Goal: Task Accomplishment & Management: Complete application form

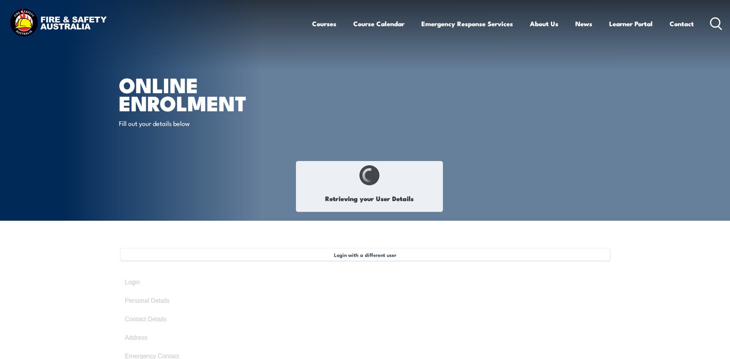
select select "Mr"
type input "Arun"
type input "Nicklen"
type input "[DATE]"
type input "668TE2XQQT"
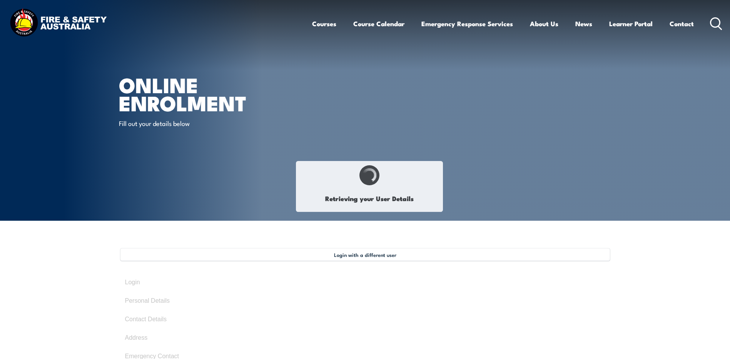
select select "M"
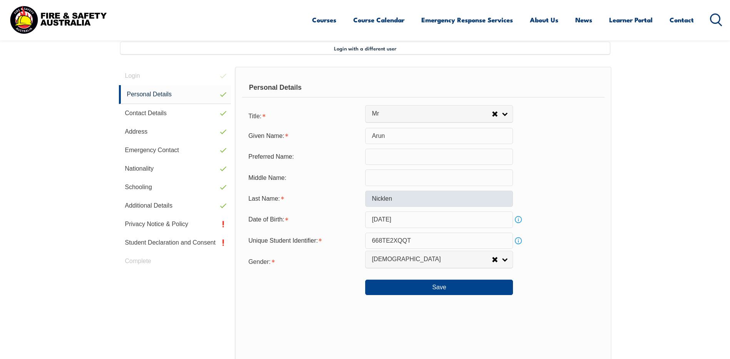
scroll to position [210, 0]
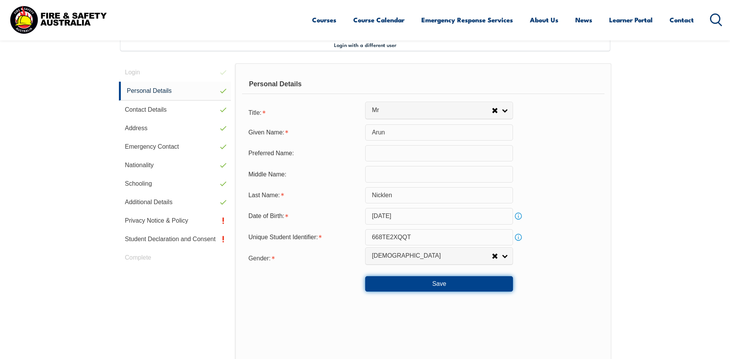
click at [397, 283] on button "Save" at bounding box center [439, 283] width 148 height 15
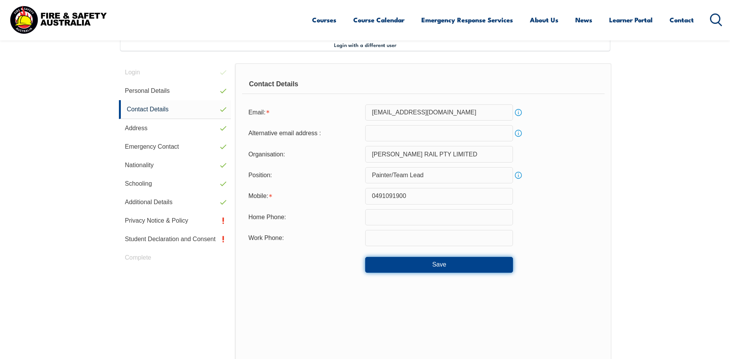
click at [434, 265] on button "Save" at bounding box center [439, 264] width 148 height 15
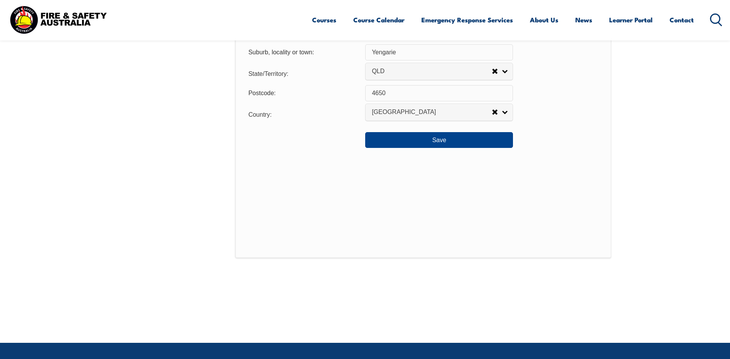
scroll to position [633, 0]
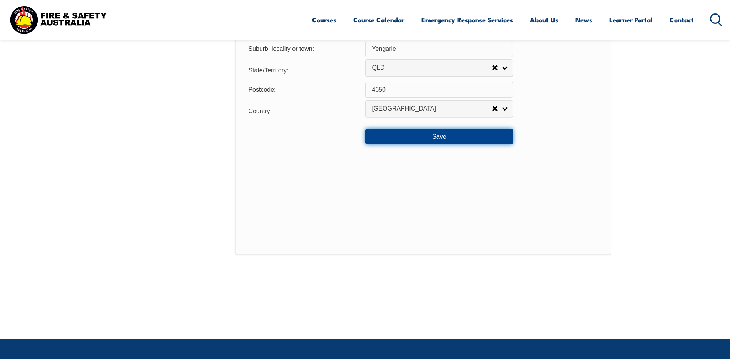
click at [426, 134] on button "Save" at bounding box center [439, 136] width 148 height 15
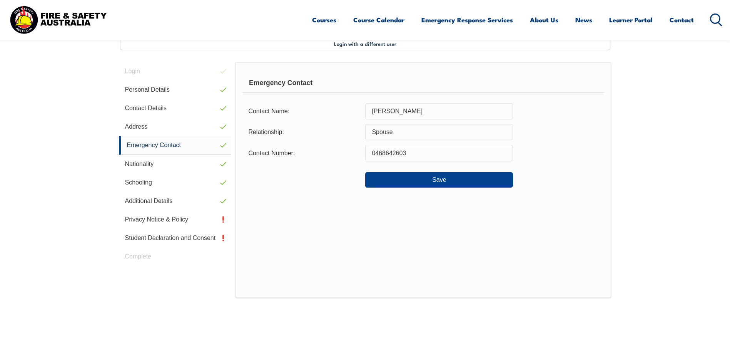
scroll to position [210, 0]
click at [415, 183] on button "Save" at bounding box center [439, 180] width 148 height 15
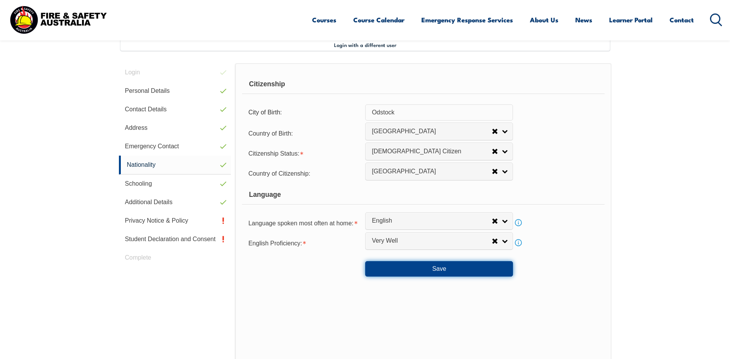
click at [409, 268] on button "Save" at bounding box center [439, 268] width 148 height 15
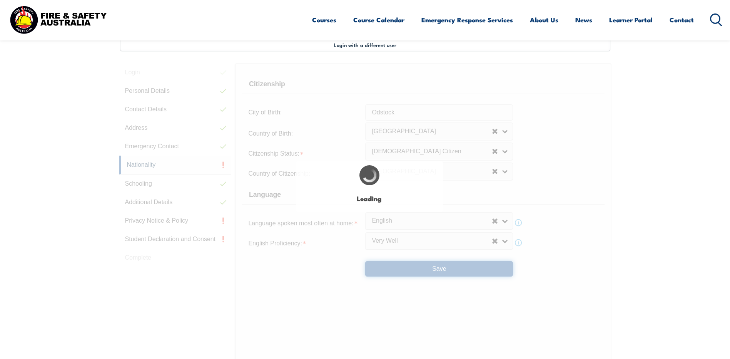
select select "false"
select select "true"
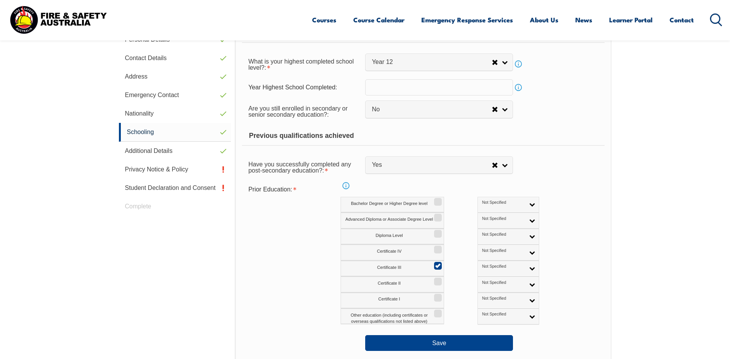
scroll to position [287, 0]
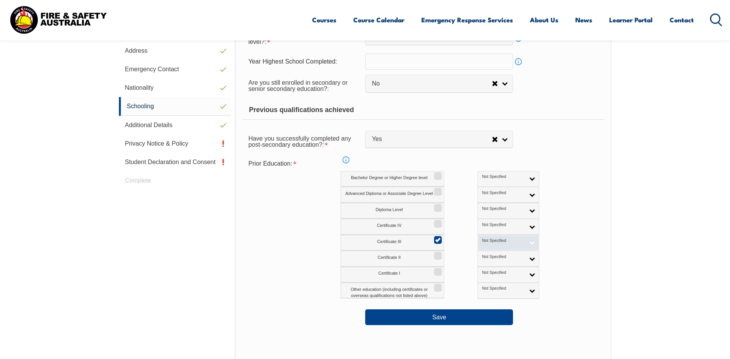
click at [500, 242] on link "Not Specified" at bounding box center [509, 243] width 62 height 16
click at [479, 268] on li "Australian Qualification" at bounding box center [508, 267] width 58 height 15
click at [497, 240] on link "Australian Qualification" at bounding box center [509, 243] width 62 height 16
click at [479, 268] on li "Australian Qualification" at bounding box center [508, 267] width 58 height 15
click at [436, 318] on button "Save" at bounding box center [439, 316] width 148 height 15
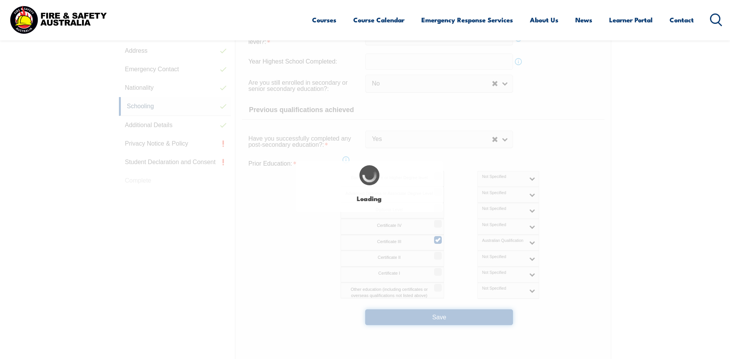
select select "false"
select select "true"
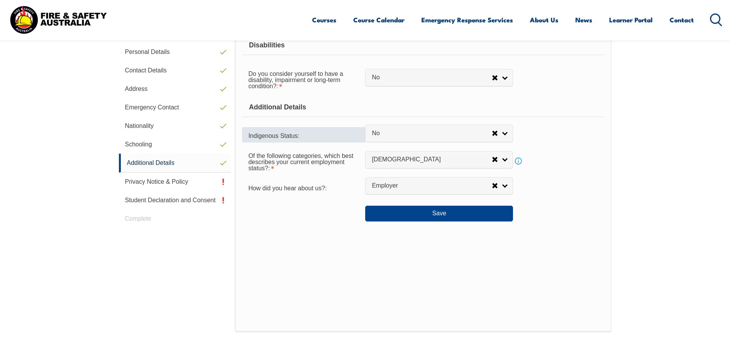
scroll to position [210, 0]
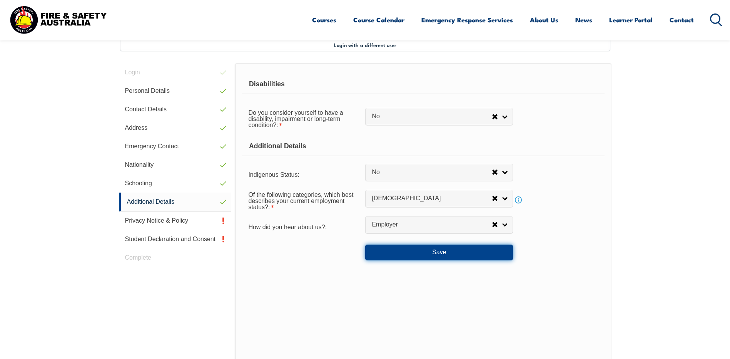
click at [401, 254] on button "Save" at bounding box center [439, 251] width 148 height 15
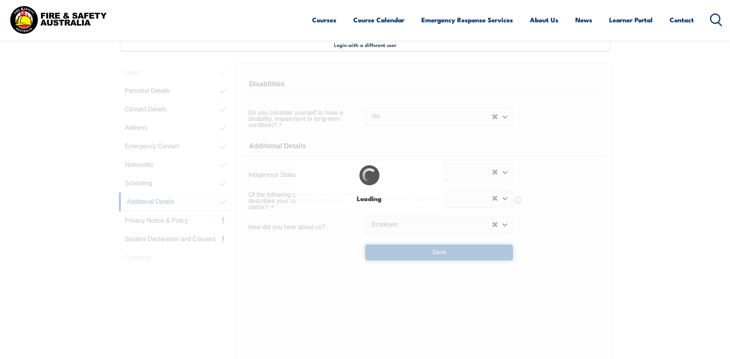
select select "false"
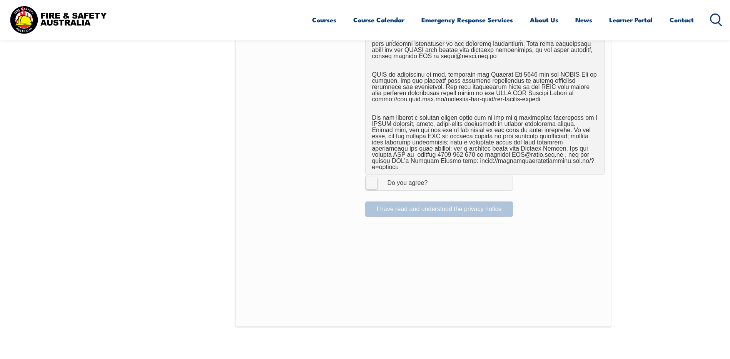
scroll to position [476, 0]
click at [368, 175] on label "I Agree Do you agree?" at bounding box center [439, 182] width 148 height 15
click at [434, 175] on input "I Agree Do you agree?" at bounding box center [440, 182] width 13 height 15
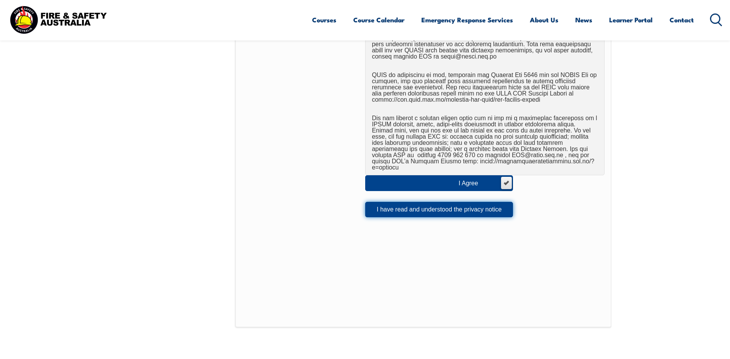
click at [395, 203] on button "I have read and understood the privacy notice" at bounding box center [439, 209] width 148 height 15
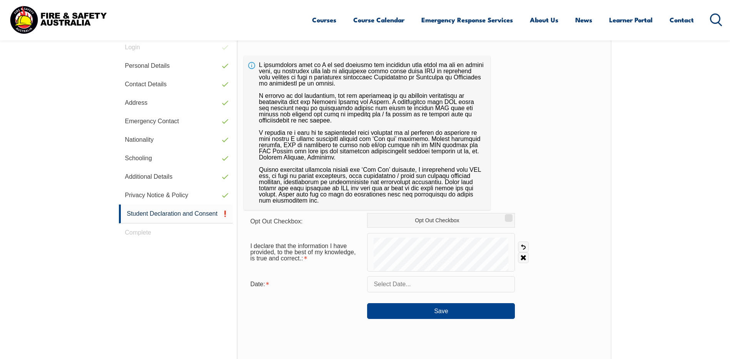
scroll to position [248, 0]
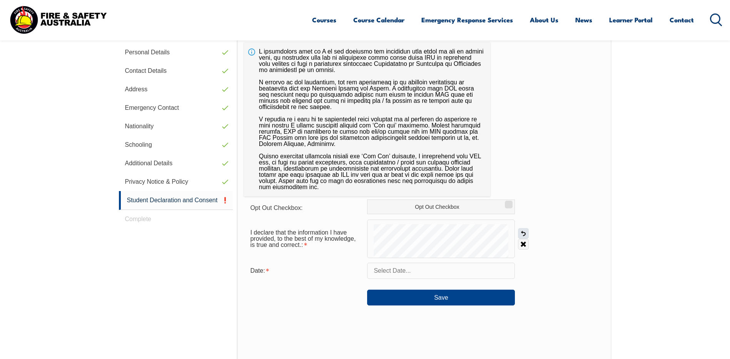
click at [525, 233] on link "Undo" at bounding box center [523, 233] width 11 height 11
click at [523, 223] on div "I declare that the information I have provided, to the best of my knowledge, is…" at bounding box center [424, 238] width 360 height 38
click at [523, 234] on link "Undo" at bounding box center [523, 233] width 11 height 11
click at [525, 232] on link "Undo" at bounding box center [523, 233] width 11 height 11
click at [526, 231] on link "Undo" at bounding box center [523, 233] width 11 height 11
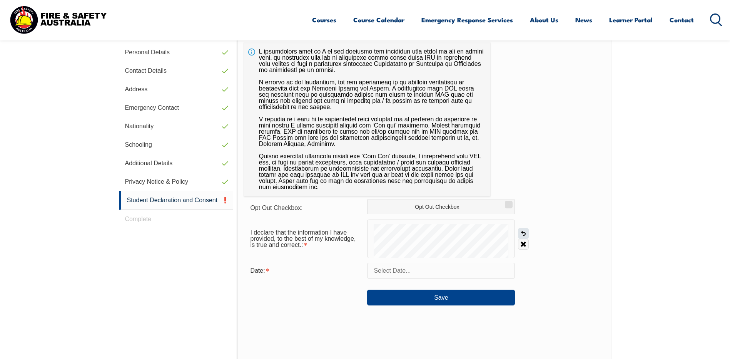
click at [522, 232] on link "Undo" at bounding box center [523, 233] width 11 height 11
click at [521, 232] on link "Undo" at bounding box center [523, 233] width 11 height 11
click at [524, 233] on link "Undo" at bounding box center [523, 233] width 11 height 11
click at [522, 234] on link "Undo" at bounding box center [523, 233] width 11 height 11
click at [524, 231] on link "Undo" at bounding box center [523, 233] width 11 height 11
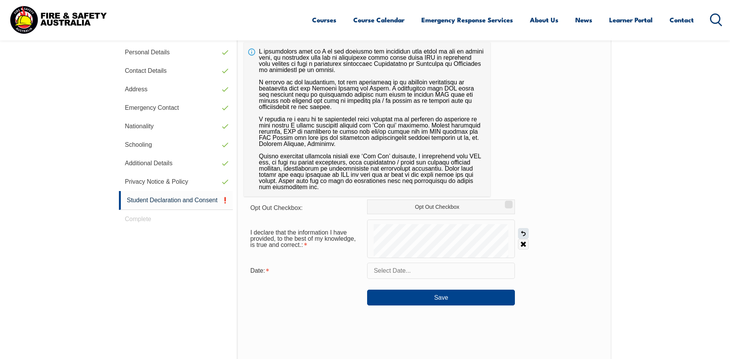
click at [524, 235] on link "Undo" at bounding box center [523, 233] width 11 height 11
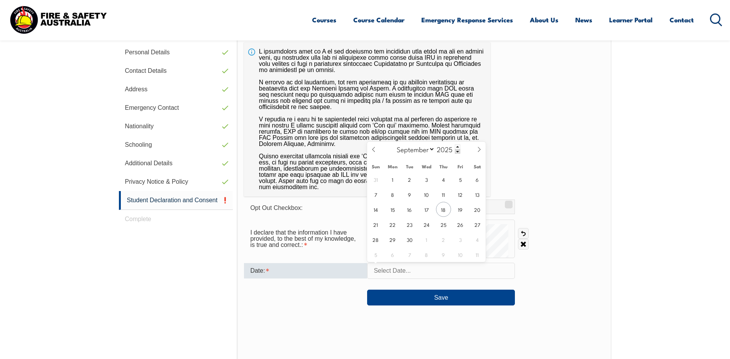
click at [416, 267] on input "text" at bounding box center [441, 270] width 148 height 16
click at [439, 206] on span "18" at bounding box center [443, 209] width 15 height 15
type input "[DATE]"
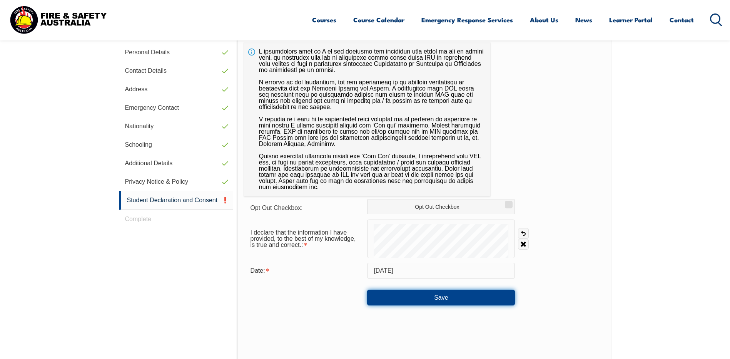
click at [427, 296] on button "Save" at bounding box center [441, 296] width 148 height 15
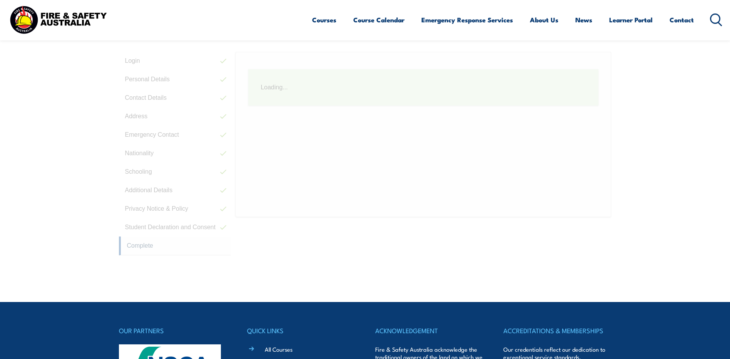
scroll to position [210, 0]
